Goal: Find specific page/section: Find specific page/section

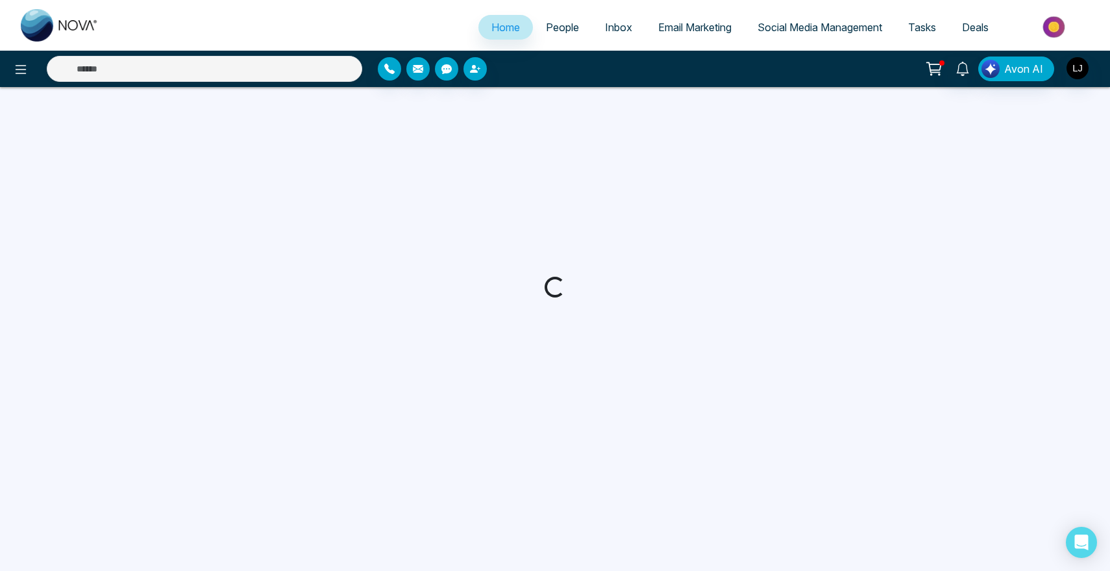
select select "*"
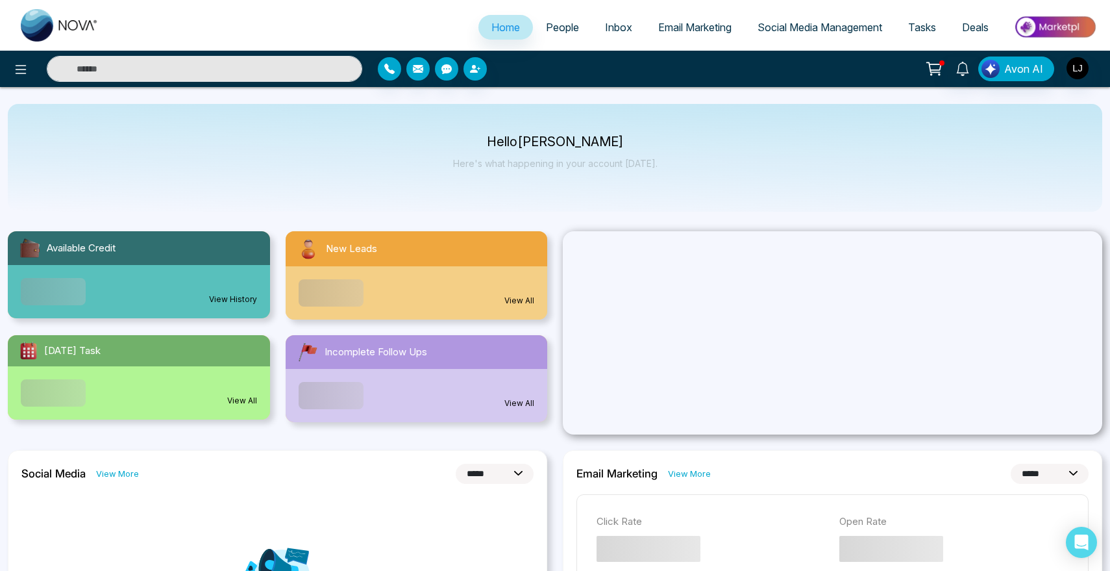
click at [560, 34] on div "Announcement Don't show again" at bounding box center [555, 285] width 1110 height 571
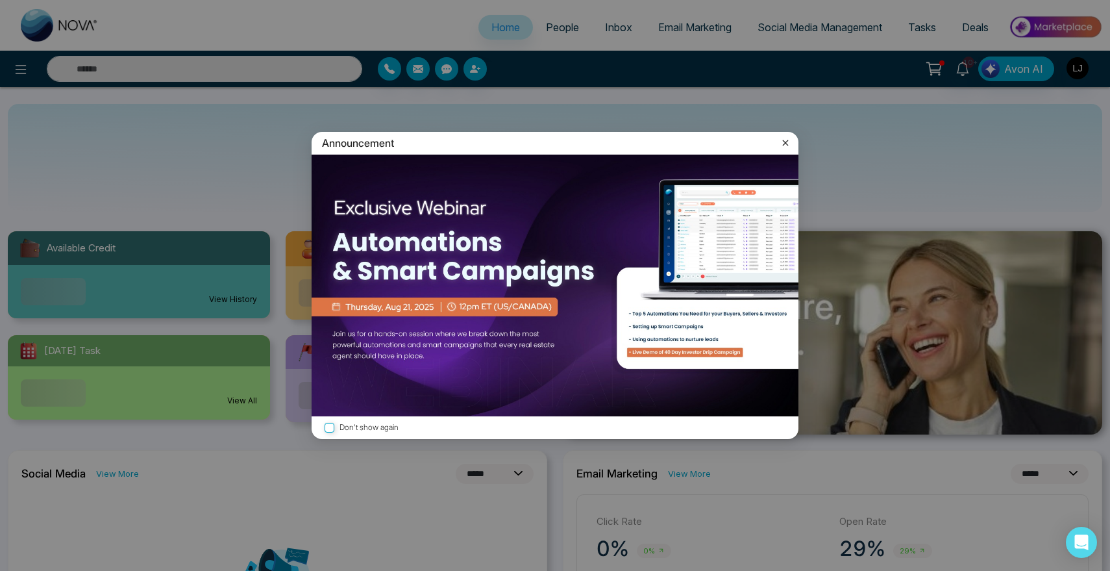
click at [788, 144] on icon at bounding box center [785, 142] width 13 height 13
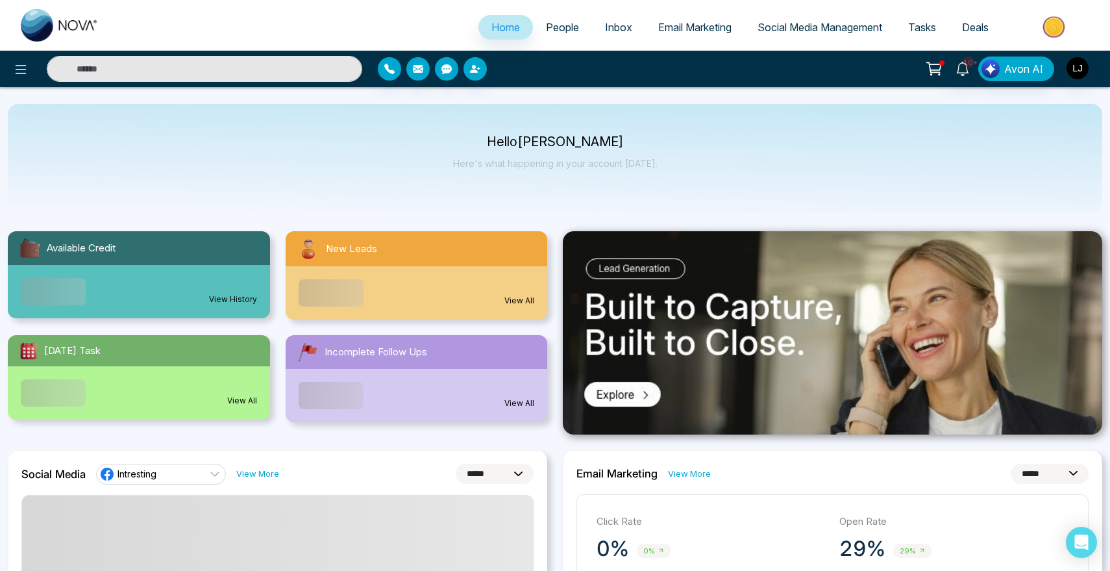
click at [551, 19] on link "People" at bounding box center [562, 27] width 59 height 25
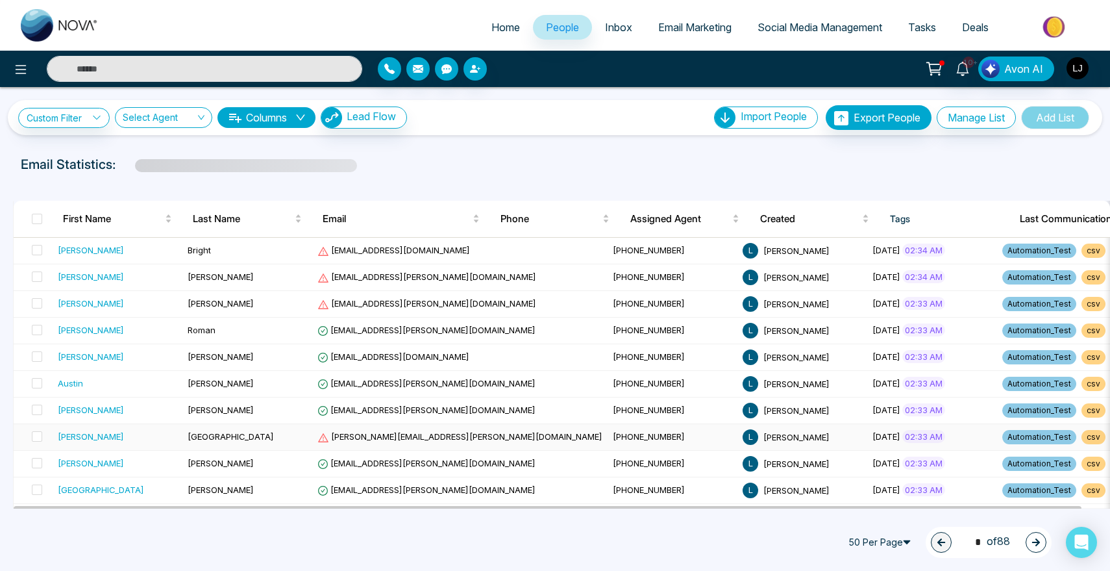
click at [68, 433] on div "[PERSON_NAME]" at bounding box center [91, 436] width 66 height 13
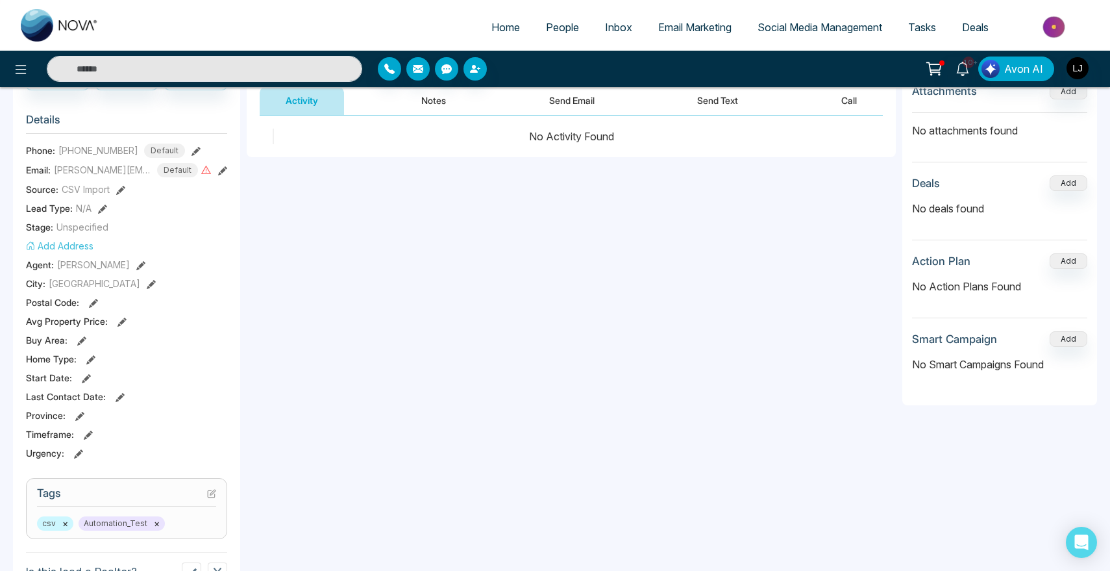
scroll to position [154, 0]
click at [79, 336] on icon at bounding box center [81, 338] width 9 height 9
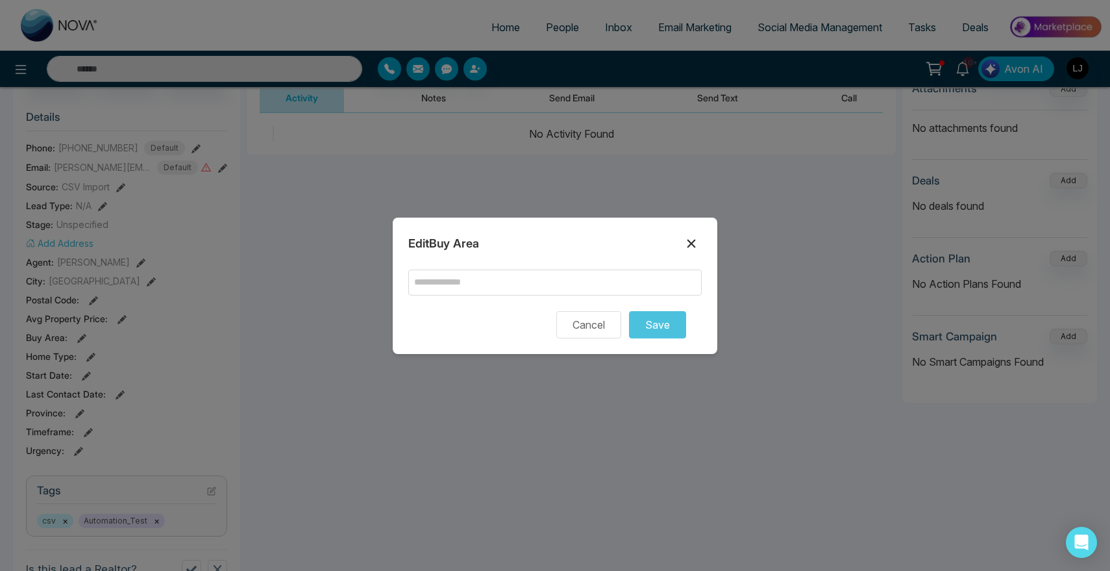
click at [691, 237] on icon at bounding box center [692, 244] width 16 height 16
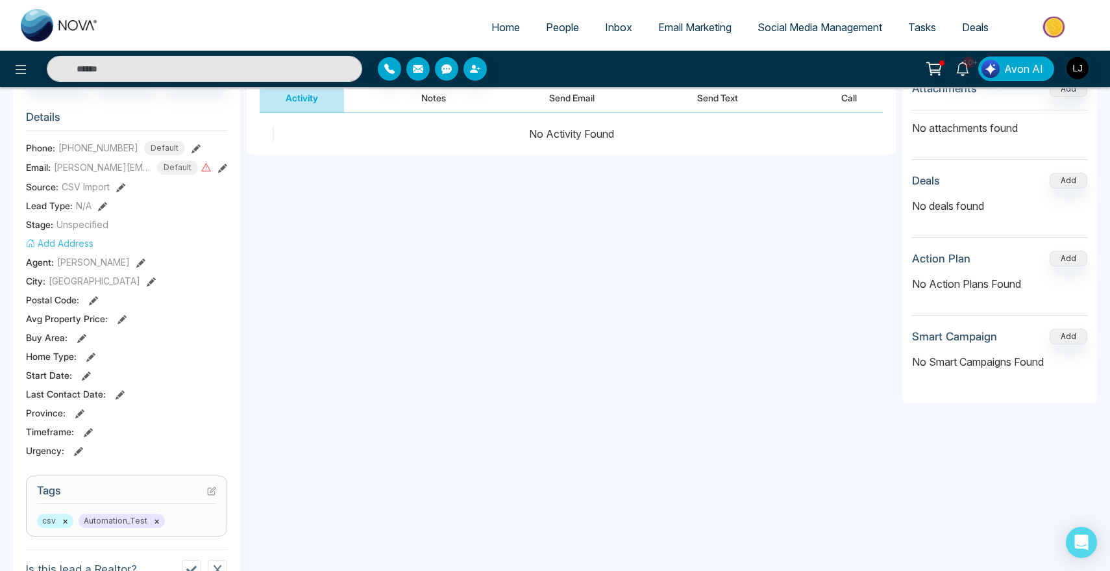
click at [119, 317] on icon at bounding box center [122, 319] width 9 height 9
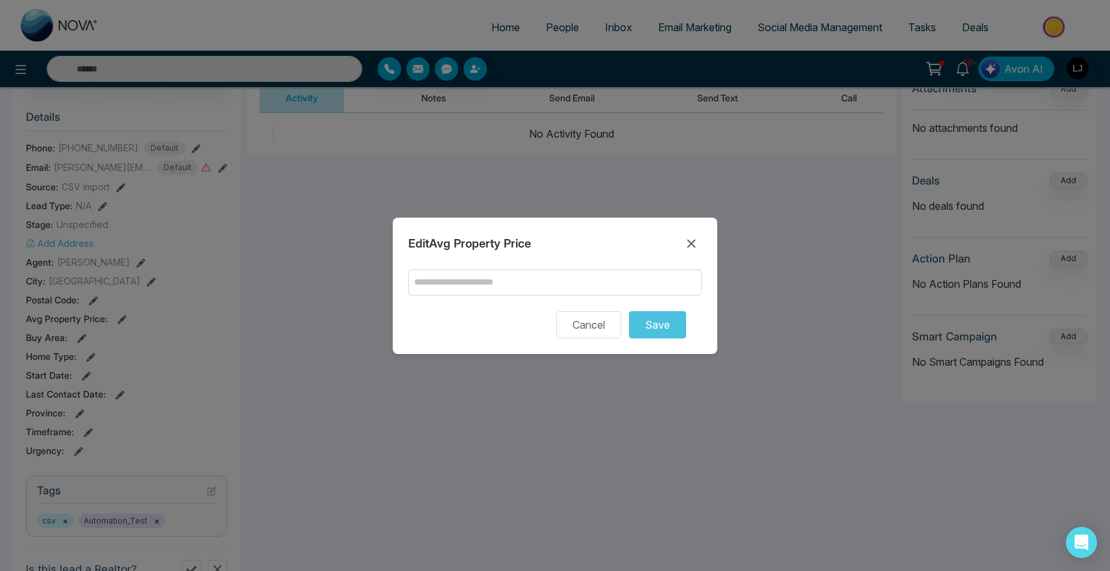
click at [708, 231] on div "Edit Avg Property Price Cancel Save" at bounding box center [555, 286] width 325 height 136
click at [688, 236] on icon at bounding box center [692, 244] width 16 height 16
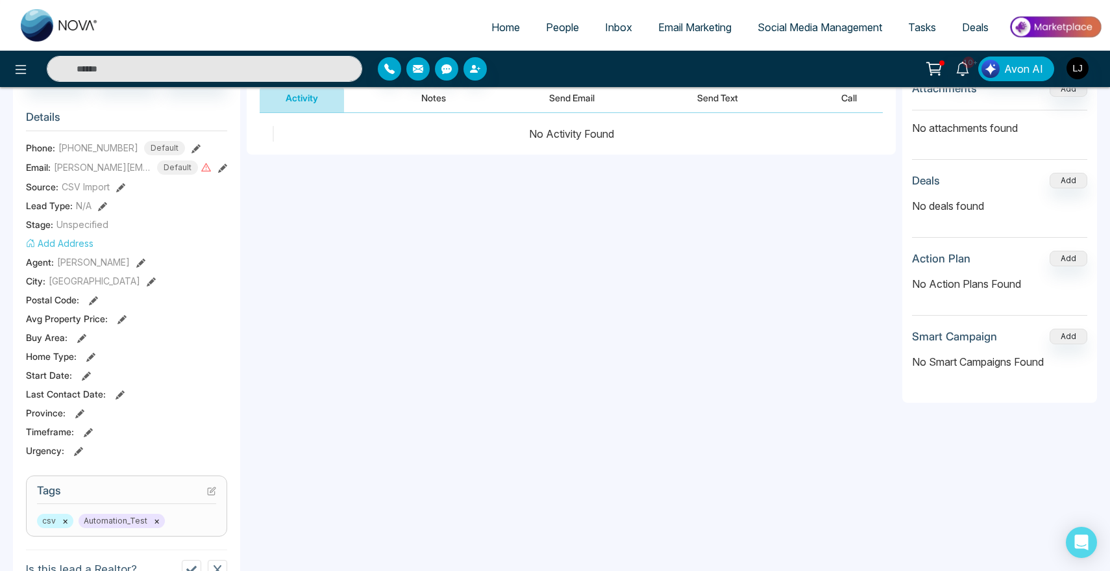
click at [77, 410] on icon at bounding box center [79, 413] width 9 height 9
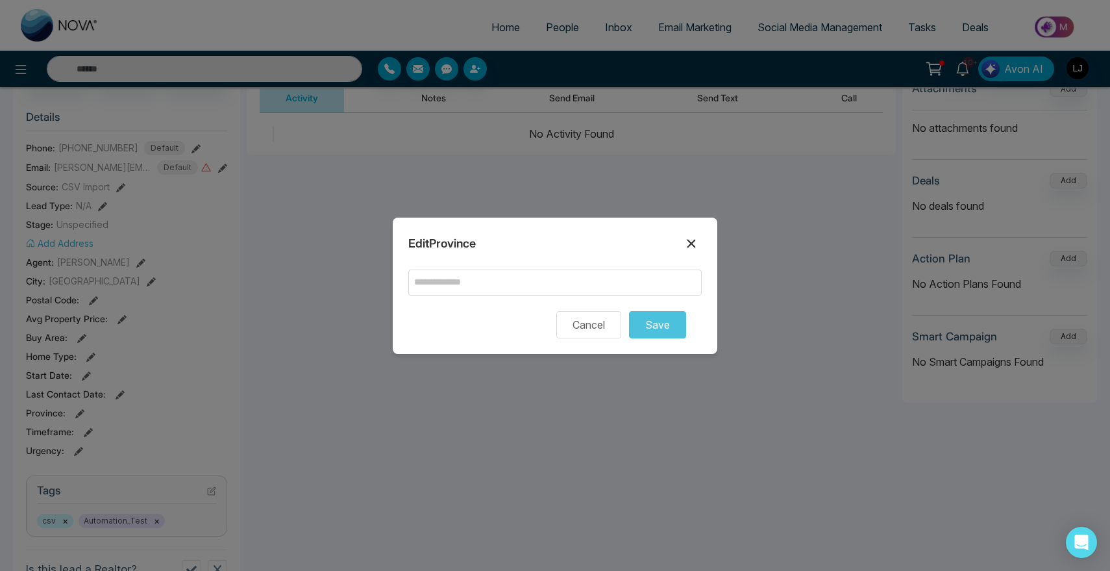
click at [696, 242] on icon at bounding box center [692, 244] width 16 height 16
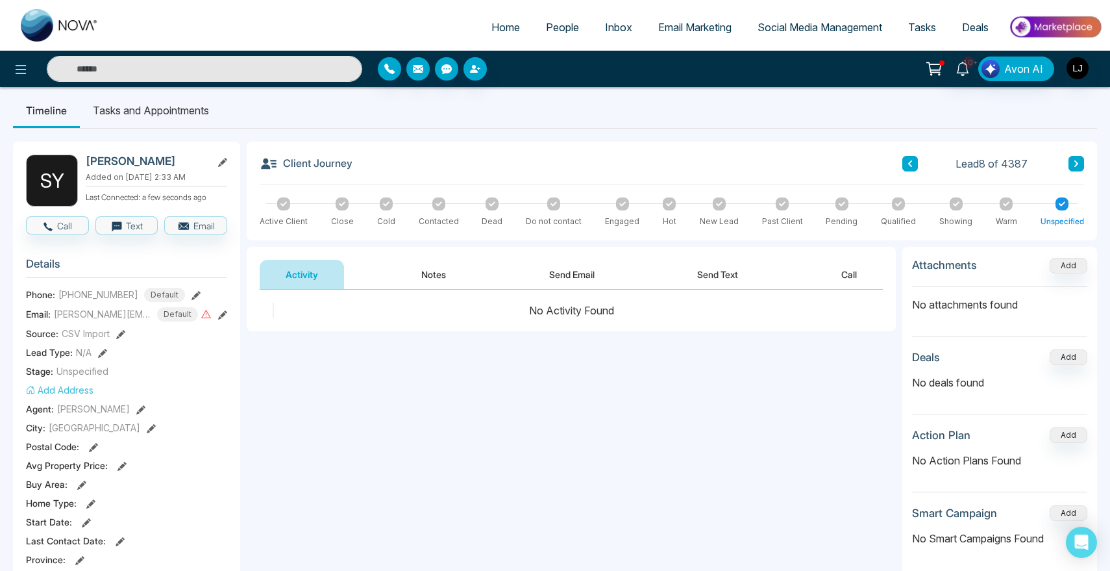
scroll to position [0, 0]
